Goal: Check status

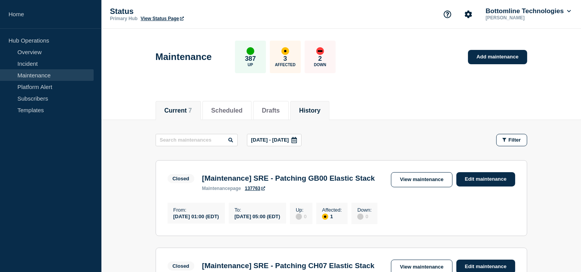
click at [176, 112] on button "Current 7" at bounding box center [179, 110] width 28 height 7
